Goal: Transaction & Acquisition: Obtain resource

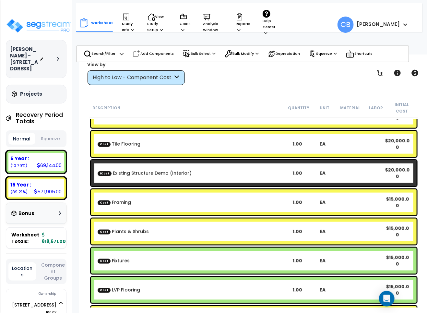
scroll to position [152, 0]
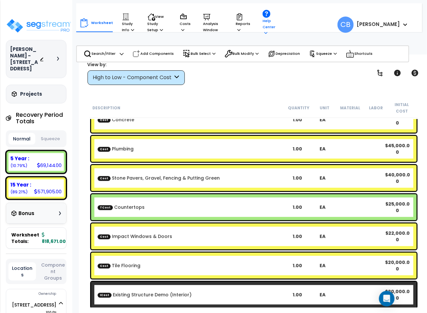
click at [266, 27] on p "Help Center" at bounding box center [269, 23] width 15 height 26
click at [271, 28] on p "Help Center" at bounding box center [269, 23] width 15 height 26
click at [243, 28] on p "Reports" at bounding box center [243, 23] width 15 height 20
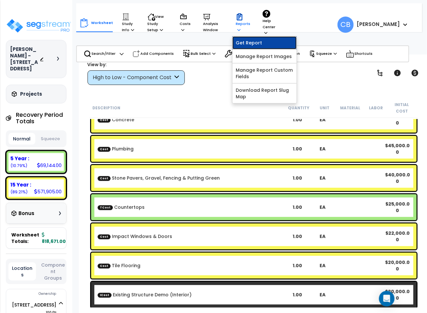
click at [256, 42] on link "Get Report" at bounding box center [264, 42] width 64 height 13
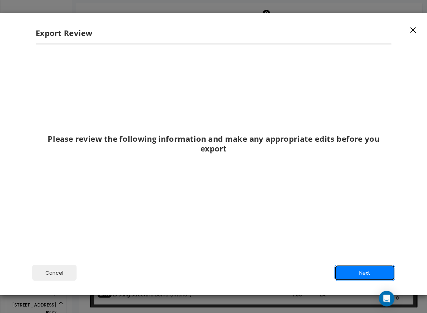
click at [348, 276] on button "Next" at bounding box center [364, 273] width 61 height 16
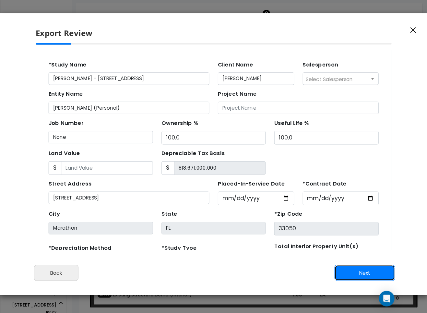
click at [356, 269] on button "Next" at bounding box center [364, 273] width 61 height 16
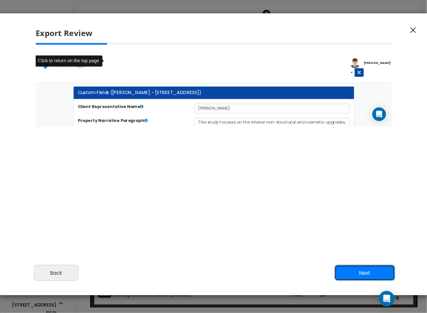
click at [356, 268] on button "Next" at bounding box center [364, 273] width 61 height 16
select select "2025"
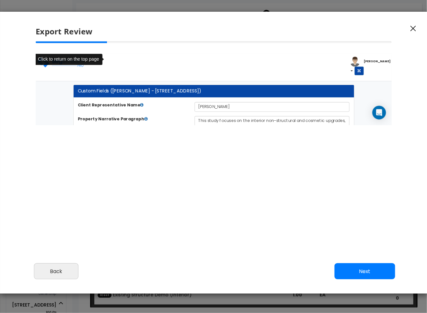
click at [345, 270] on button "Next" at bounding box center [364, 271] width 61 height 16
click at [410, 28] on icon "button" at bounding box center [413, 29] width 6 height 6
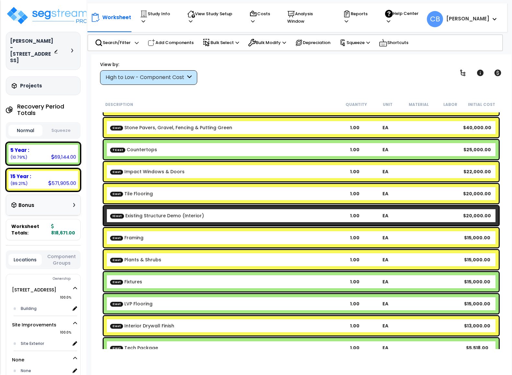
scroll to position [7, 0]
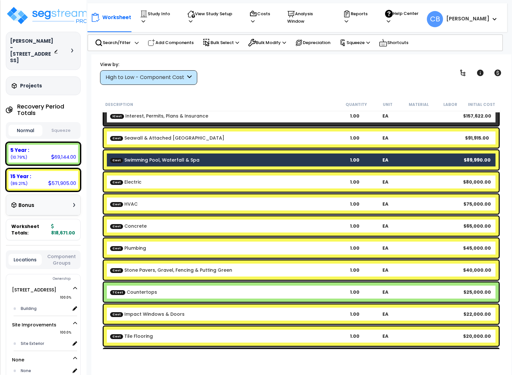
click at [309, 71] on div "View by: High to Low - Component Cost Takeoff Cost" at bounding box center [301, 73] width 407 height 24
click at [363, 18] on p "Reports" at bounding box center [357, 17] width 29 height 15
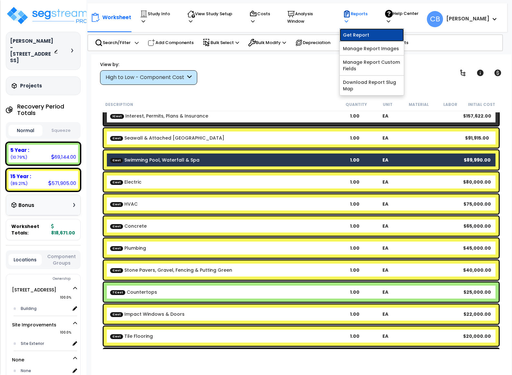
click at [355, 29] on link "Get Report" at bounding box center [372, 35] width 64 height 13
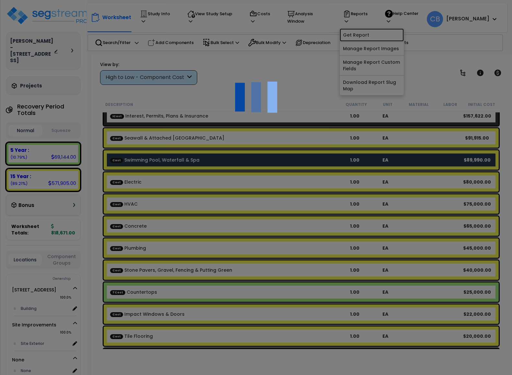
scroll to position [0, 0]
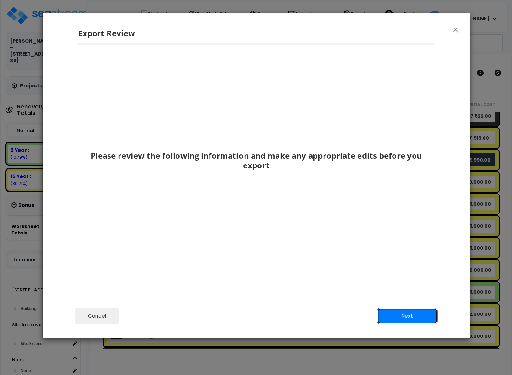
click at [408, 312] on button "Next" at bounding box center [407, 316] width 61 height 16
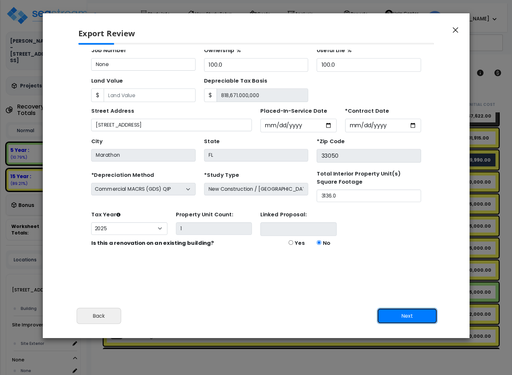
click at [408, 312] on button "Next" at bounding box center [407, 316] width 61 height 16
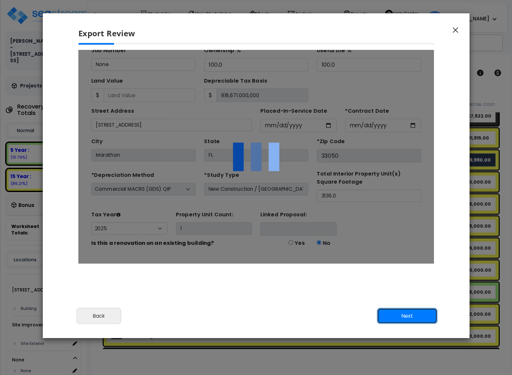
scroll to position [0, 0]
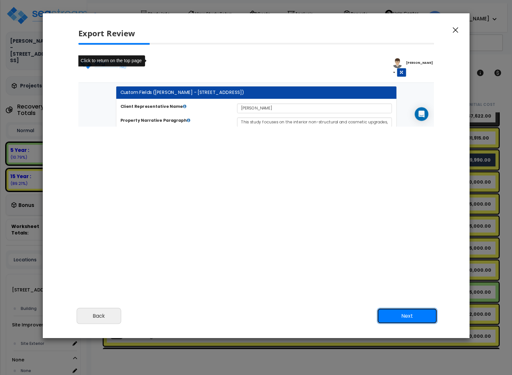
click at [408, 312] on button "Next" at bounding box center [407, 316] width 61 height 16
select select "2025"
click at [156, 181] on div at bounding box center [256, 132] width 366 height 178
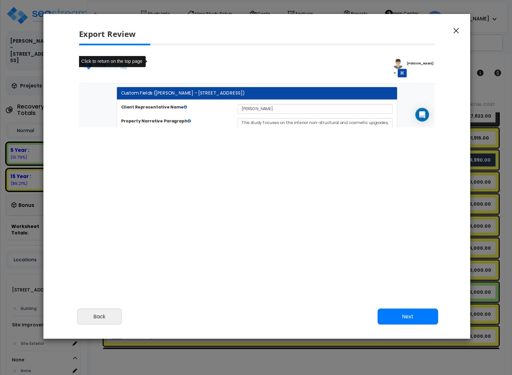
drag, startPoint x: 128, startPoint y: 133, endPoint x: 128, endPoint y: 129, distance: 3.9
click at [128, 133] on div at bounding box center [257, 133] width 366 height 178
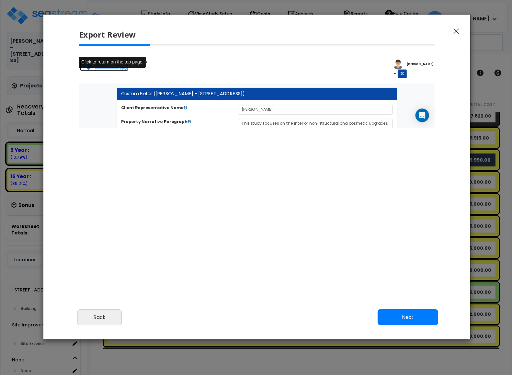
click at [111, 70] on img at bounding box center [107, 66] width 55 height 13
click at [116, 57] on div at bounding box center [257, 92] width 356 height 71
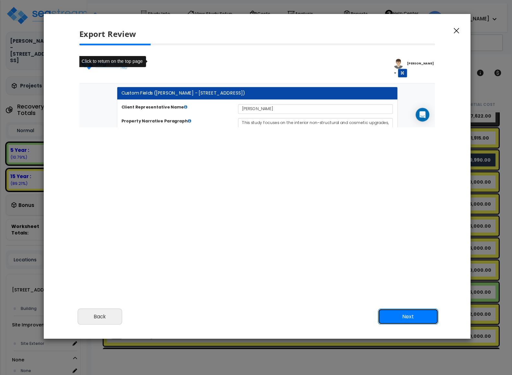
click at [413, 311] on button "Next" at bounding box center [408, 317] width 61 height 16
click at [412, 311] on button "Next" at bounding box center [408, 317] width 61 height 16
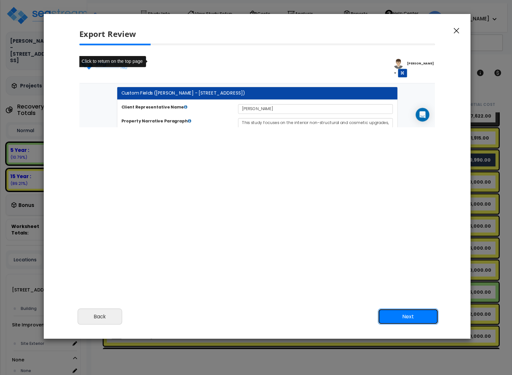
click at [412, 311] on button "Next" at bounding box center [408, 317] width 61 height 16
drag, startPoint x: 413, startPoint y: 311, endPoint x: 396, endPoint y: 154, distance: 158.4
click at [412, 311] on button "Next" at bounding box center [408, 317] width 61 height 16
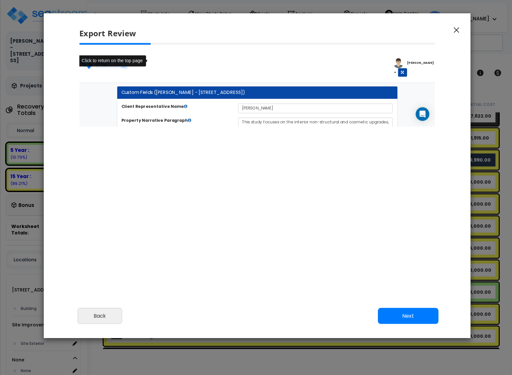
click at [426, 32] on div "Export Review" at bounding box center [257, 28] width 427 height 30
click at [426, 28] on button "button" at bounding box center [457, 30] width 10 height 8
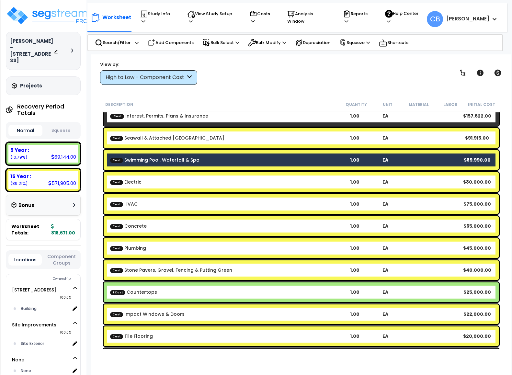
scroll to position [0, 0]
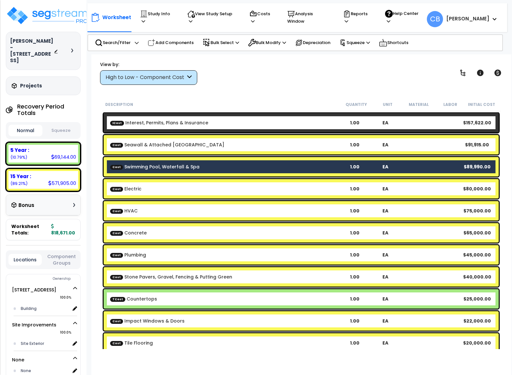
click at [294, 223] on div "Cost Concrete 1.00 EA $65,000.00" at bounding box center [301, 233] width 399 height 23
click at [294, 222] on div "Cost Concrete 1.00 EA $65,000.00" at bounding box center [301, 233] width 399 height 23
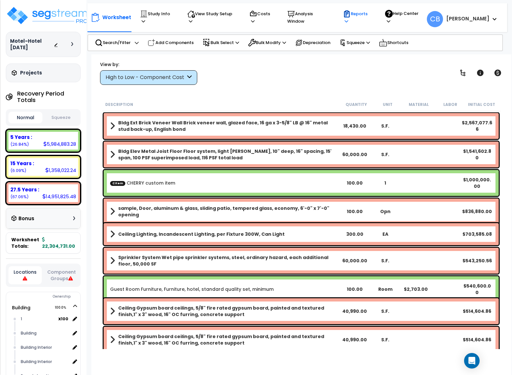
click at [357, 14] on p "Reports" at bounding box center [357, 17] width 29 height 15
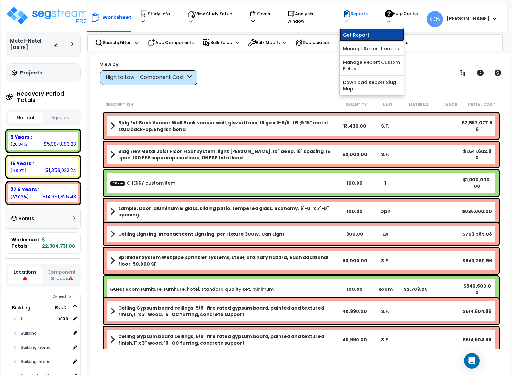
click at [358, 29] on link "Get Report" at bounding box center [372, 35] width 64 height 13
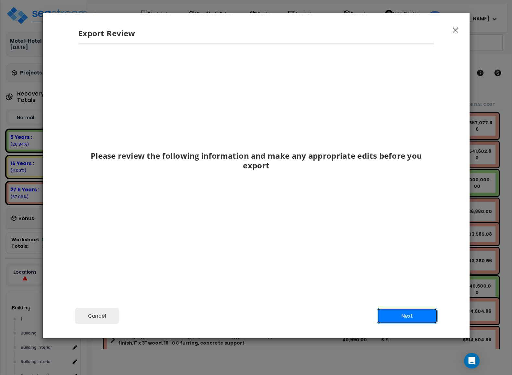
click at [389, 311] on button "Next" at bounding box center [407, 316] width 61 height 16
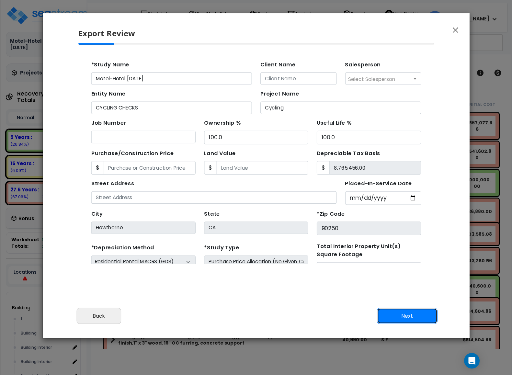
click at [389, 311] on button "Next" at bounding box center [407, 316] width 61 height 16
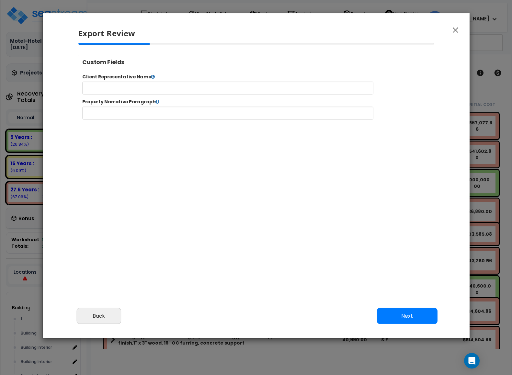
scroll to position [265, 17]
select select "2024"
click at [169, 85] on div at bounding box center [248, 92] width 341 height 15
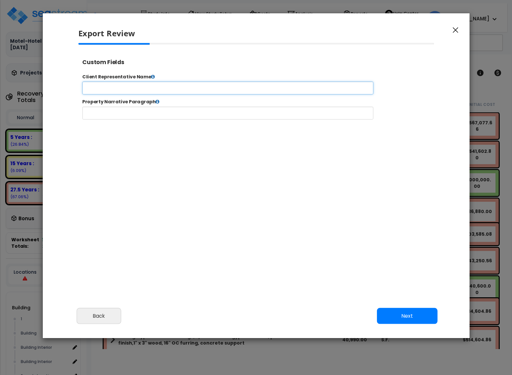
click at [169, 85] on input "text" at bounding box center [248, 92] width 331 height 15
type input "dsds"
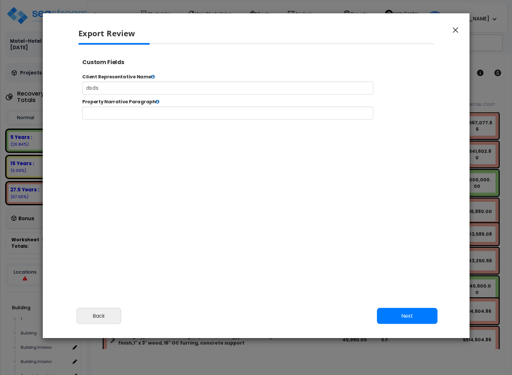
click at [171, 112] on div "Property Narrative Paragraph" at bounding box center [282, 117] width 409 height 24
click at [173, 120] on input "text" at bounding box center [248, 121] width 331 height 15
click at [173, 120] on input "s" at bounding box center [248, 121] width 331 height 15
type input "sds"
click at [389, 318] on button "Next" at bounding box center [407, 316] width 61 height 16
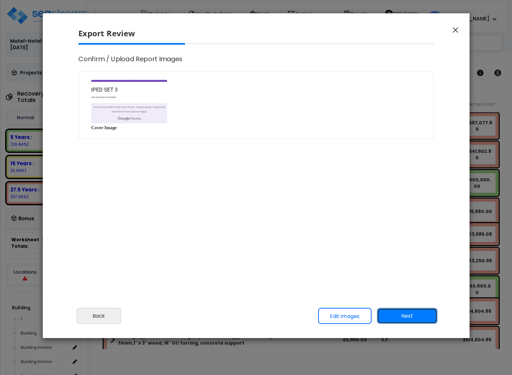
scroll to position [0, 0]
click at [389, 318] on button "Next" at bounding box center [407, 316] width 61 height 16
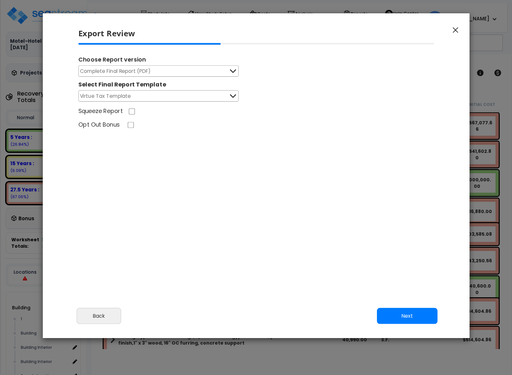
click at [116, 76] on button "Complete Final Report (PDF)" at bounding box center [158, 70] width 160 height 11
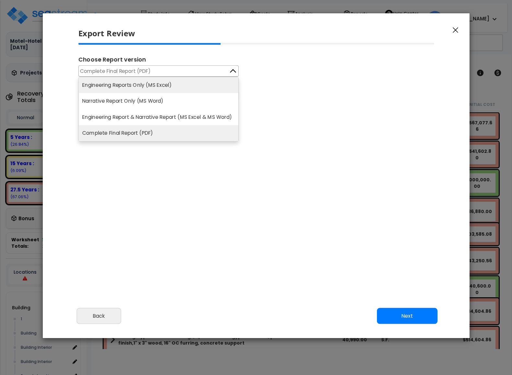
click at [117, 84] on li "Engineering Reports Only (MS Excel)" at bounding box center [159, 85] width 160 height 16
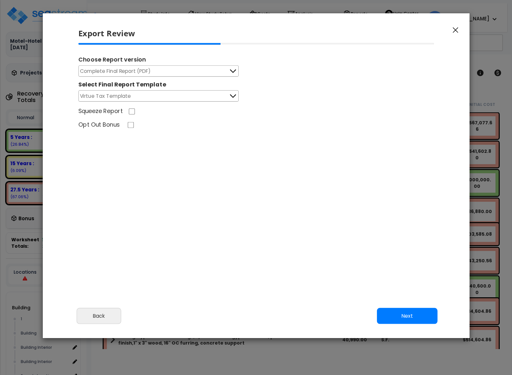
click at [95, 99] on span "Virtue Tax Template" at bounding box center [105, 96] width 51 height 8
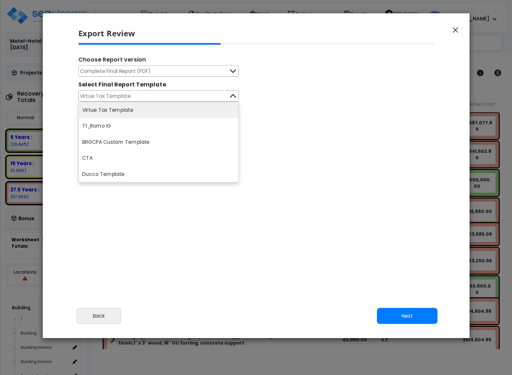
click at [99, 111] on li "Virtue Tax Template" at bounding box center [159, 110] width 160 height 16
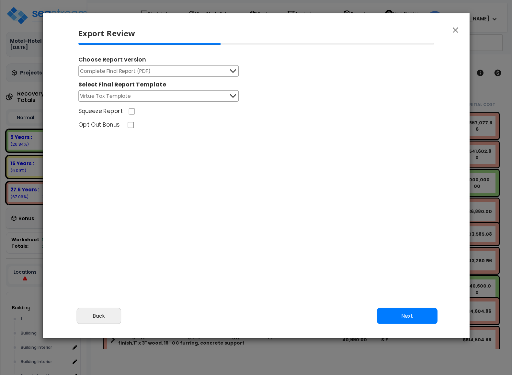
click at [149, 68] on span "Complete Final Report (PDF)" at bounding box center [115, 71] width 71 height 8
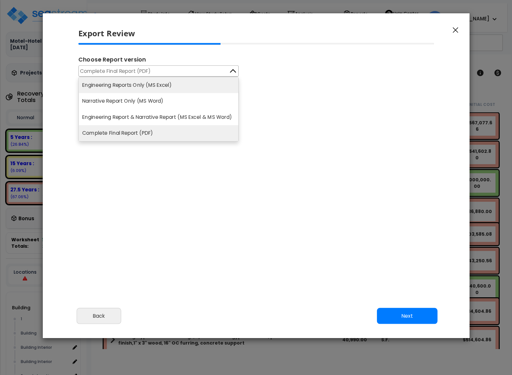
click at [137, 87] on li "Engineering Reports Only (MS Excel)" at bounding box center [159, 85] width 160 height 16
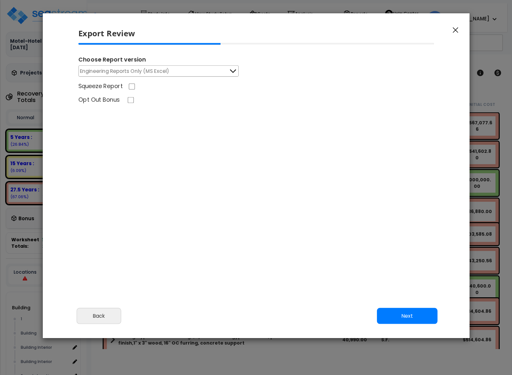
drag, startPoint x: 457, startPoint y: 29, endPoint x: 421, endPoint y: 31, distance: 36.3
click at [457, 29] on icon "button" at bounding box center [456, 30] width 6 height 6
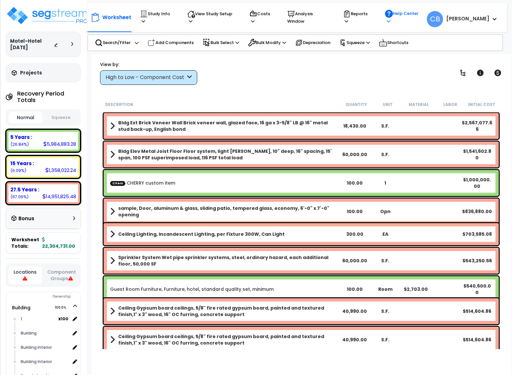
click at [408, 20] on p "Help Center" at bounding box center [404, 17] width 38 height 15
click at [360, 73] on div "View by: High to Low - Component Cost High to Low - Component Cost" at bounding box center [301, 73] width 407 height 24
click at [398, 45] on p "Shortcuts" at bounding box center [393, 42] width 29 height 9
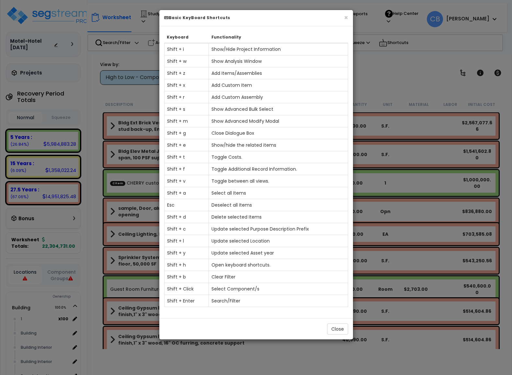
click at [380, 71] on div "× Basic KeyBoard Shortcuts Keyboard Functionality Shift + i Show/Hide Project I…" at bounding box center [256, 187] width 512 height 375
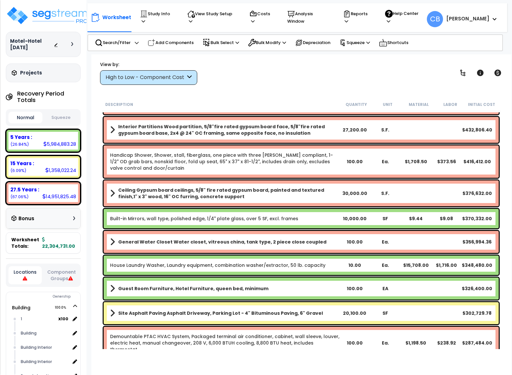
click at [252, 201] on div "Ceiling Gypsum board ceilings, 5/8" fire rated gypsum board, painted and textur…" at bounding box center [301, 193] width 395 height 26
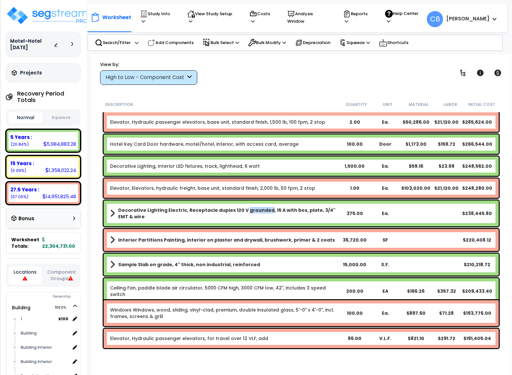
click at [252, 201] on div "Decorative Lighting Electric, Receptacle duplex 120 V grounded, 15 A with box, …" at bounding box center [301, 214] width 395 height 26
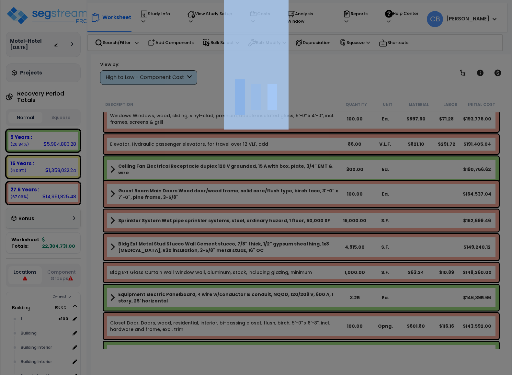
click at [252, 201] on div at bounding box center [256, 187] width 512 height 375
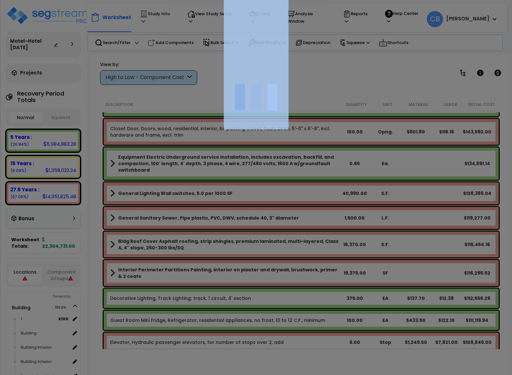
click at [252, 201] on div at bounding box center [256, 187] width 512 height 375
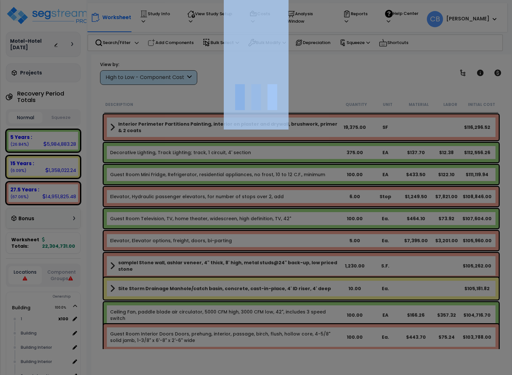
click at [252, 201] on div at bounding box center [256, 187] width 512 height 375
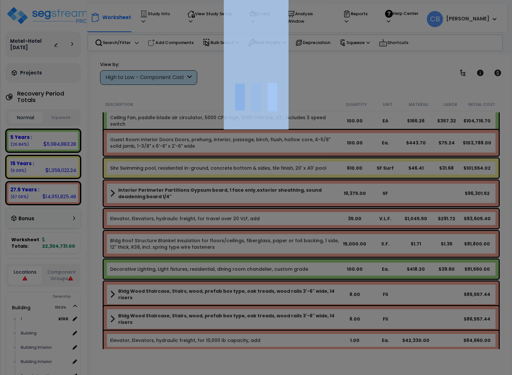
click at [252, 201] on div at bounding box center [256, 187] width 512 height 375
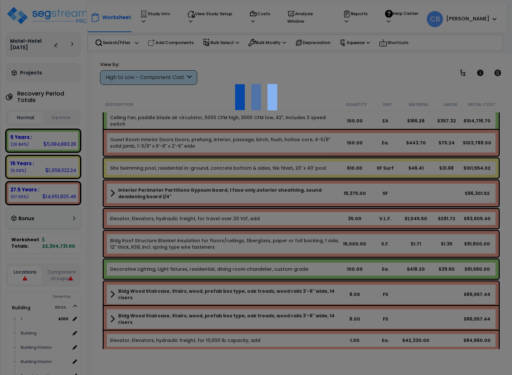
scroll to position [0, 0]
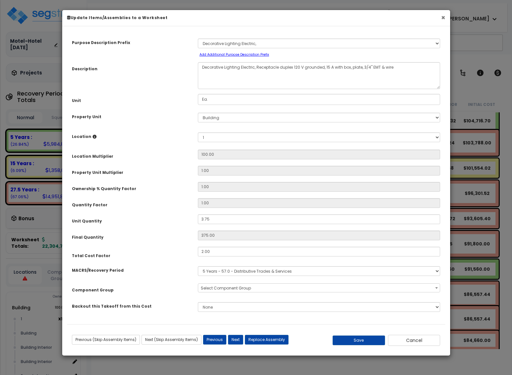
click at [442, 16] on button "×" at bounding box center [443, 17] width 4 height 7
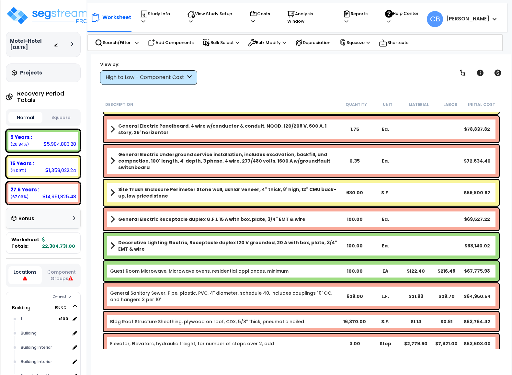
click at [306, 192] on b "Site Trash Enclosure Perimeter Stone wall, ashlar veneer, 4" thick, 8' high, 12…" at bounding box center [228, 192] width 221 height 13
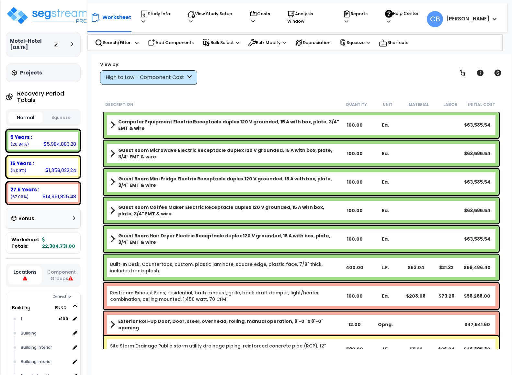
click at [306, 192] on div "Guest Room Mini Fridge Electric Receptacle duplex 120 V grounded, 15 A with box…" at bounding box center [301, 182] width 395 height 26
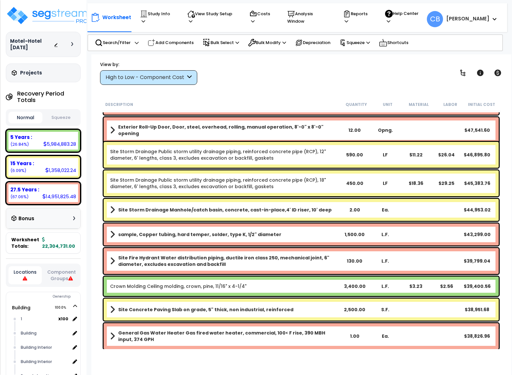
click at [306, 192] on div "Site Storm Drainage Public storm utility drainage piping, reinforced concrete p…" at bounding box center [301, 183] width 395 height 26
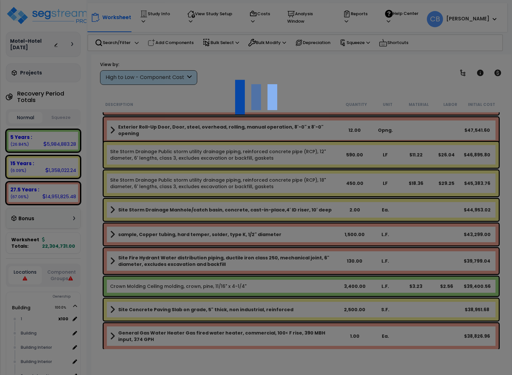
scroll to position [2478, 0]
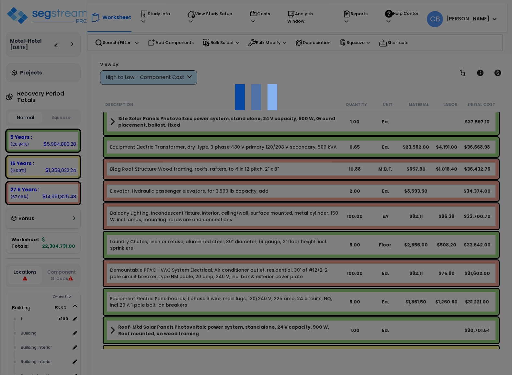
click at [306, 192] on div at bounding box center [256, 187] width 512 height 375
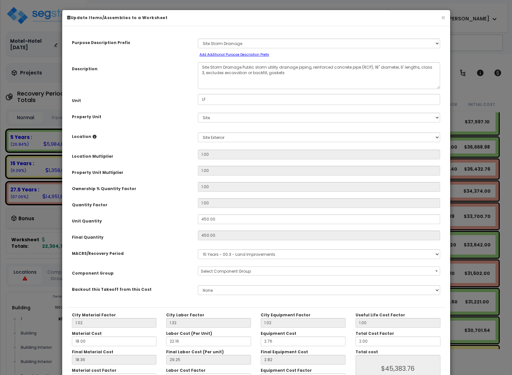
click at [306, 26] on div "We are Building your Study. So please grab a coffee and let us do the heavy lif…" at bounding box center [256, 13] width 512 height 26
click at [445, 17] on button "×" at bounding box center [443, 17] width 4 height 7
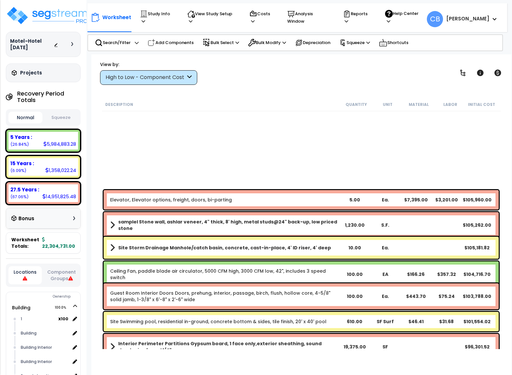
scroll to position [858, 0]
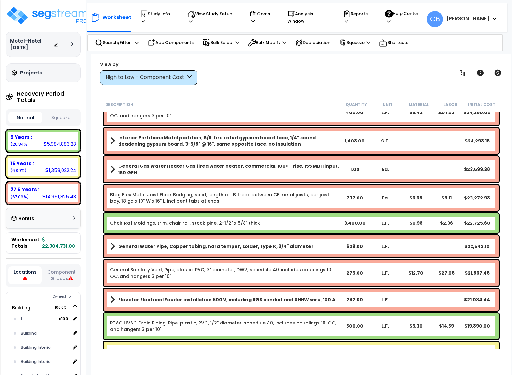
drag, startPoint x: 190, startPoint y: 180, endPoint x: 245, endPoint y: 177, distance: 55.5
click at [191, 180] on div "General Gas Water Heater Gas fired water heater, commercial, 100< F rise, 155 M…" at bounding box center [301, 169] width 395 height 26
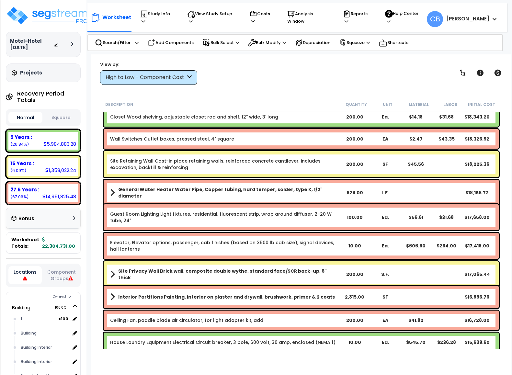
drag, startPoint x: 267, startPoint y: 177, endPoint x: 237, endPoint y: 177, distance: 29.8
click at [267, 177] on div "Site Retaining Wall Cast-in place retaining walls, reinforced concrete cantilev…" at bounding box center [301, 164] width 399 height 29
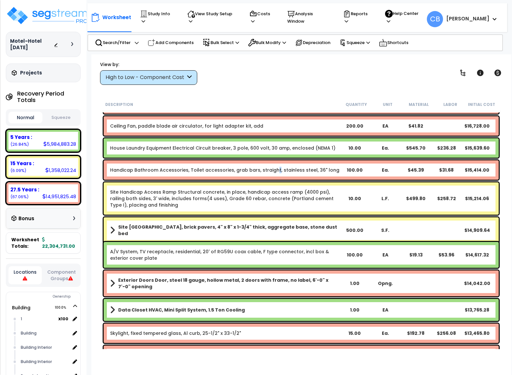
drag, startPoint x: 271, startPoint y: 177, endPoint x: 249, endPoint y: 177, distance: 21.7
click at [271, 177] on div "Handicap Bathroom Accessories, Toilet accessories, grab bars, straight, stainle…" at bounding box center [301, 169] width 395 height 19
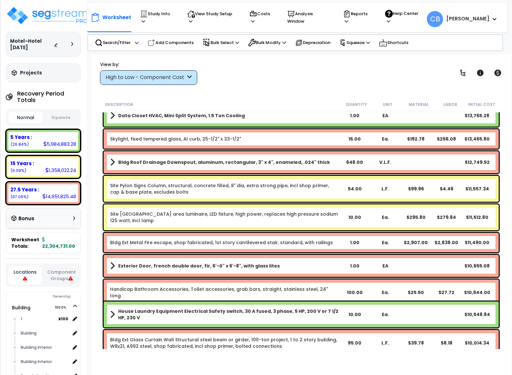
click at [232, 179] on div "Site Pylon Signs Column, structural, concrete filled, 8" dia, extra strong pipe…" at bounding box center [301, 189] width 395 height 26
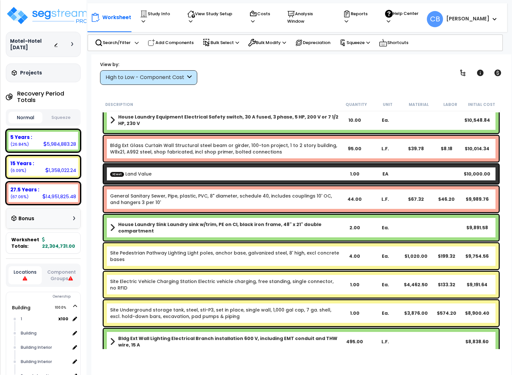
click at [304, 178] on div "ICost Land Value 1.00 EA $10,000.00" at bounding box center [301, 173] width 395 height 19
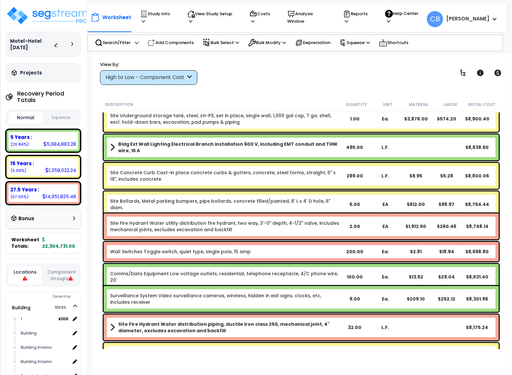
drag, startPoint x: 205, startPoint y: 179, endPoint x: 306, endPoint y: 182, distance: 101.1
click at [234, 182] on div "Site Concrete Curb Cast-in place concrete curbs & gutters, concrete, steel form…" at bounding box center [301, 176] width 395 height 26
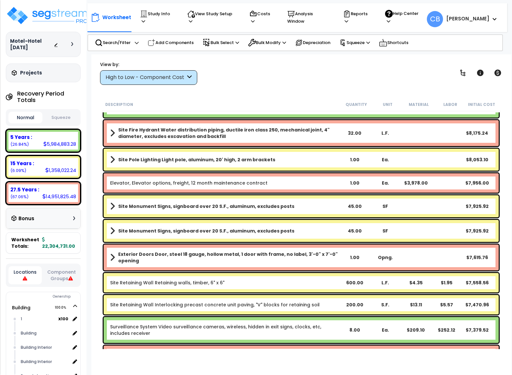
drag, startPoint x: 326, startPoint y: 185, endPoint x: 241, endPoint y: 194, distance: 84.7
click at [321, 189] on div "Elevator, Elevator options, freight, 12 month maintenance contract 1.00 Ea. $3,…" at bounding box center [301, 182] width 395 height 19
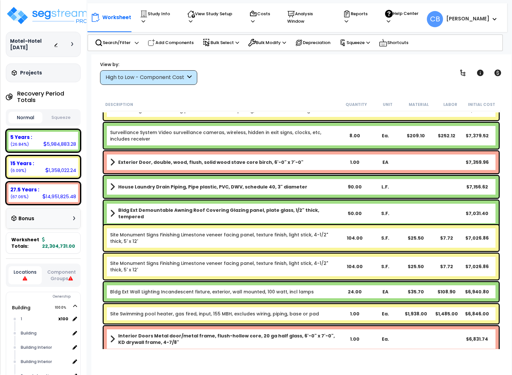
drag, startPoint x: 240, startPoint y: 194, endPoint x: 253, endPoint y: 195, distance: 12.7
click at [246, 195] on div "House Laundry Drain Piping, Pipe plastic, PVC, DWV, schedule 40, 3" diameter 90…" at bounding box center [301, 187] width 395 height 22
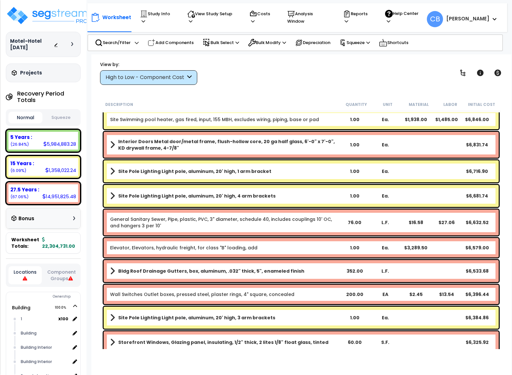
click at [372, 195] on div "Ea." at bounding box center [385, 196] width 30 height 6
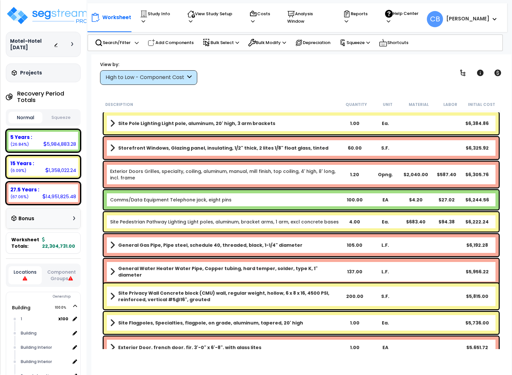
click at [270, 198] on b "Comms/Data Equipment Telephone jack, eight pins" at bounding box center [224, 200] width 229 height 6
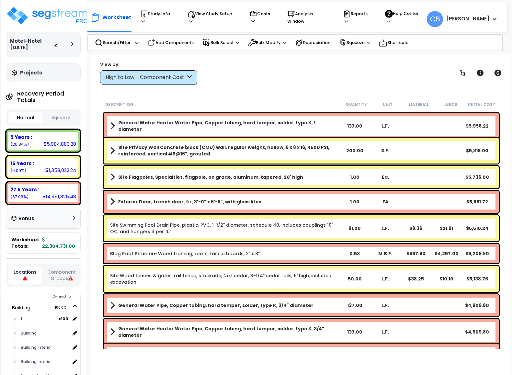
click at [327, 197] on link "Exterior Door, french door, fir, 3'-0" x 6'-8", with glass lites" at bounding box center [224, 201] width 229 height 9
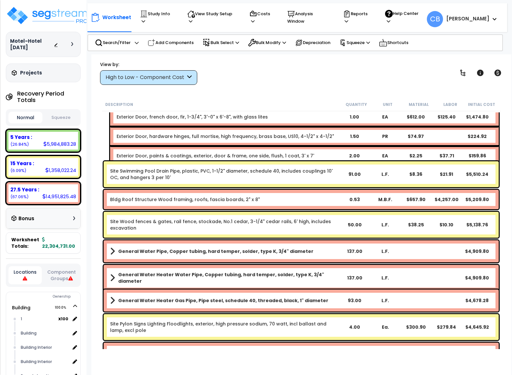
drag, startPoint x: 229, startPoint y: 197, endPoint x: 301, endPoint y: 197, distance: 72.6
click at [229, 196] on link "Bldg Roof Structure Wood framing, roofs, fascia boards, 2" x 8"" at bounding box center [185, 199] width 150 height 6
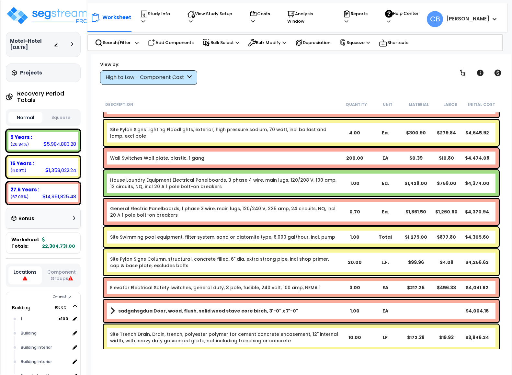
click at [316, 196] on div "House Laundry Equipment Electrical Panelboards, 3 phase 4 wire, main lugs, 120/…" at bounding box center [301, 183] width 399 height 29
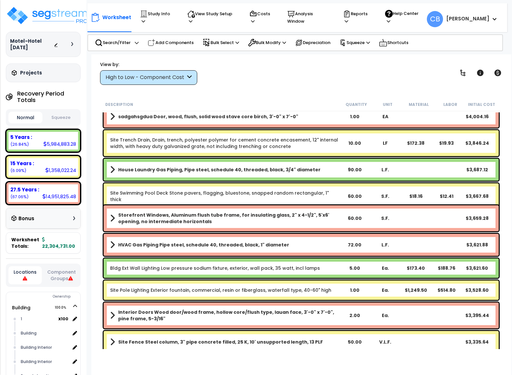
drag, startPoint x: 249, startPoint y: 196, endPoint x: 254, endPoint y: 196, distance: 4.9
click at [250, 196] on div "Site Swimming Pool Deck Stone pavers, flagging, bluestone, snapped random recta…" at bounding box center [301, 196] width 395 height 26
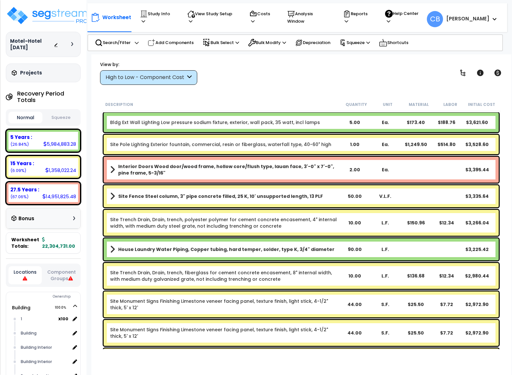
drag, startPoint x: 336, startPoint y: 196, endPoint x: 393, endPoint y: 196, distance: 57.3
click at [336, 196] on link "Site Fence Steel column, 3" pipe concrete filled, 25 K, 10' unsupported length,…" at bounding box center [224, 196] width 229 height 9
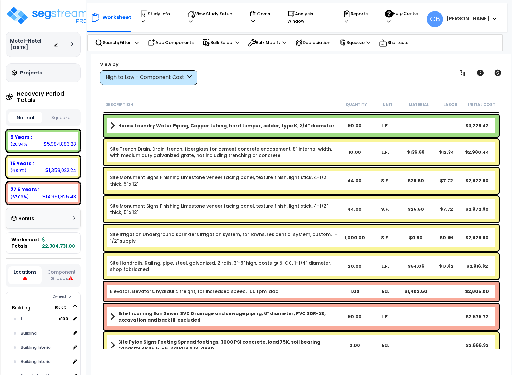
drag, startPoint x: 432, startPoint y: 196, endPoint x: 425, endPoint y: 198, distance: 6.8
click at [432, 196] on div "Site Monument Signs Finishing Limestone veneer facing panel, texture finish, li…" at bounding box center [301, 209] width 395 height 26
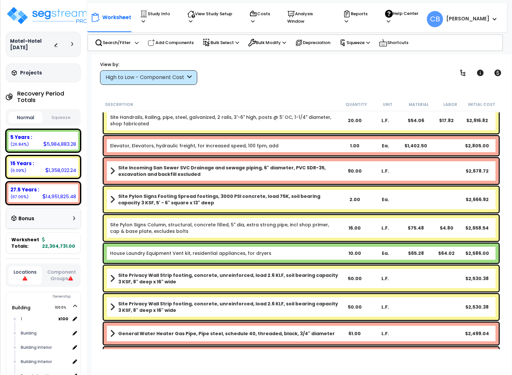
drag, startPoint x: 241, startPoint y: 198, endPoint x: 321, endPoint y: 199, distance: 79.7
click at [246, 199] on b "Site Pylon Signs Footing Spread footings, 3000 PSI concrete, load 75K, soil bea…" at bounding box center [228, 199] width 221 height 13
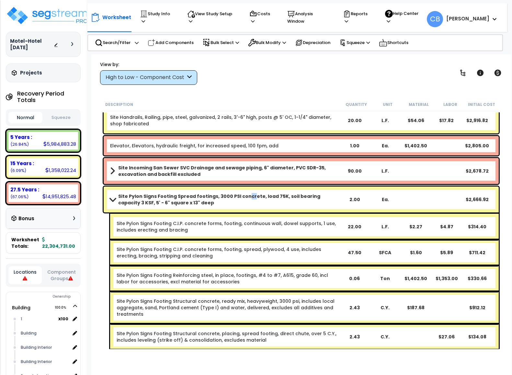
scroll to position [6301, 0]
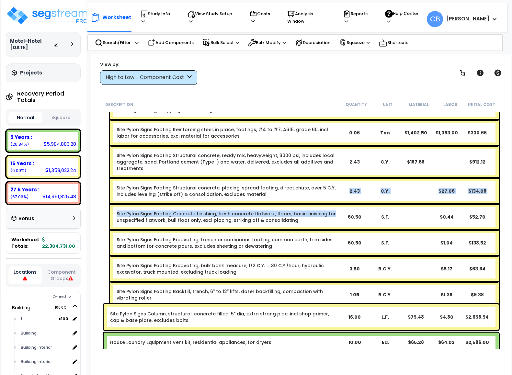
click at [341, 204] on div "Site Pylon Signs Footing Concrete finishing, fresh concrete flatwork, floors, b…" at bounding box center [304, 217] width 389 height 26
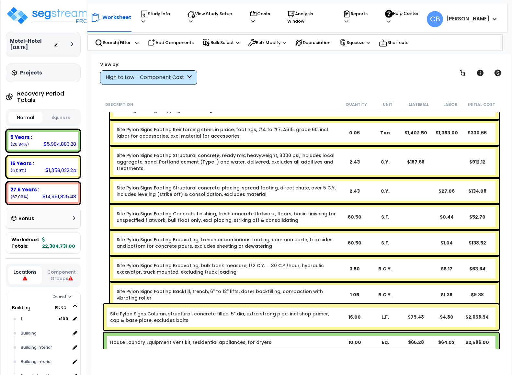
scroll to position [6350, 0]
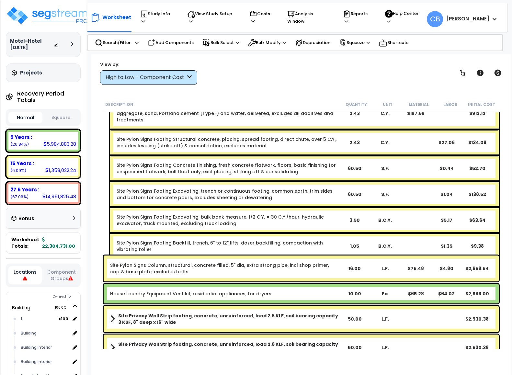
drag, startPoint x: 176, startPoint y: 187, endPoint x: 176, endPoint y: 174, distance: 12.3
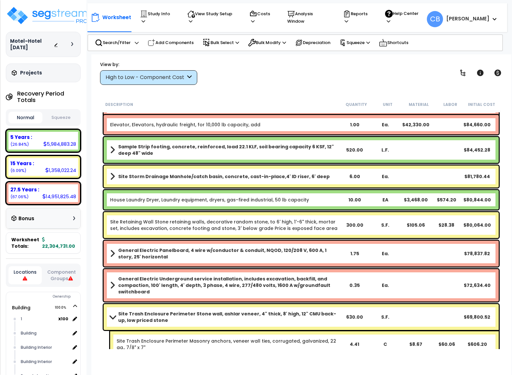
scroll to position [1480, 0]
